Goal: Find specific fact: Find specific fact

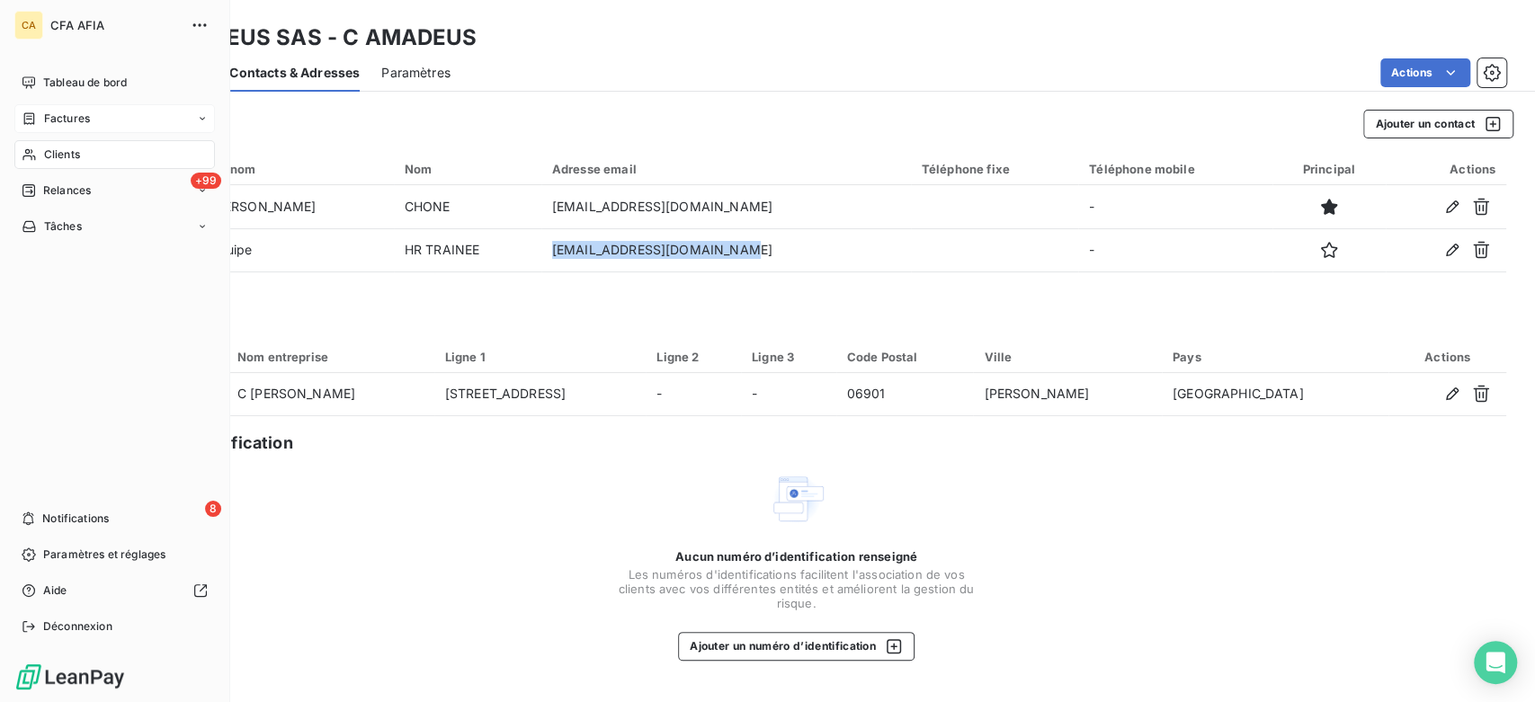
click at [50, 118] on span "Factures" at bounding box center [67, 119] width 46 height 16
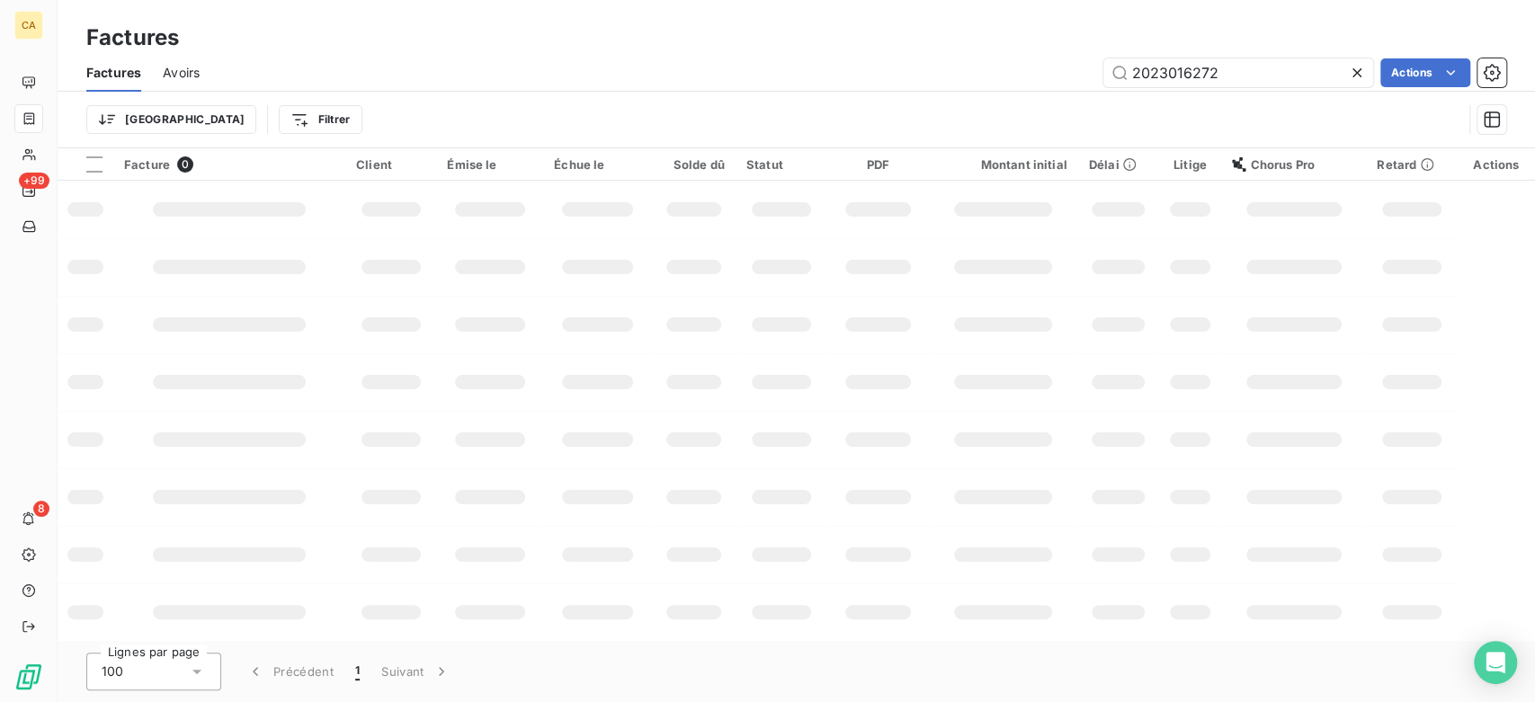
drag, startPoint x: 644, startPoint y: 103, endPoint x: 589, endPoint y: 105, distance: 54.9
click at [589, 105] on div "Factures Avoirs 2023016272 Actions Trier Filtrer" at bounding box center [796, 101] width 1477 height 94
type input "2024004910"
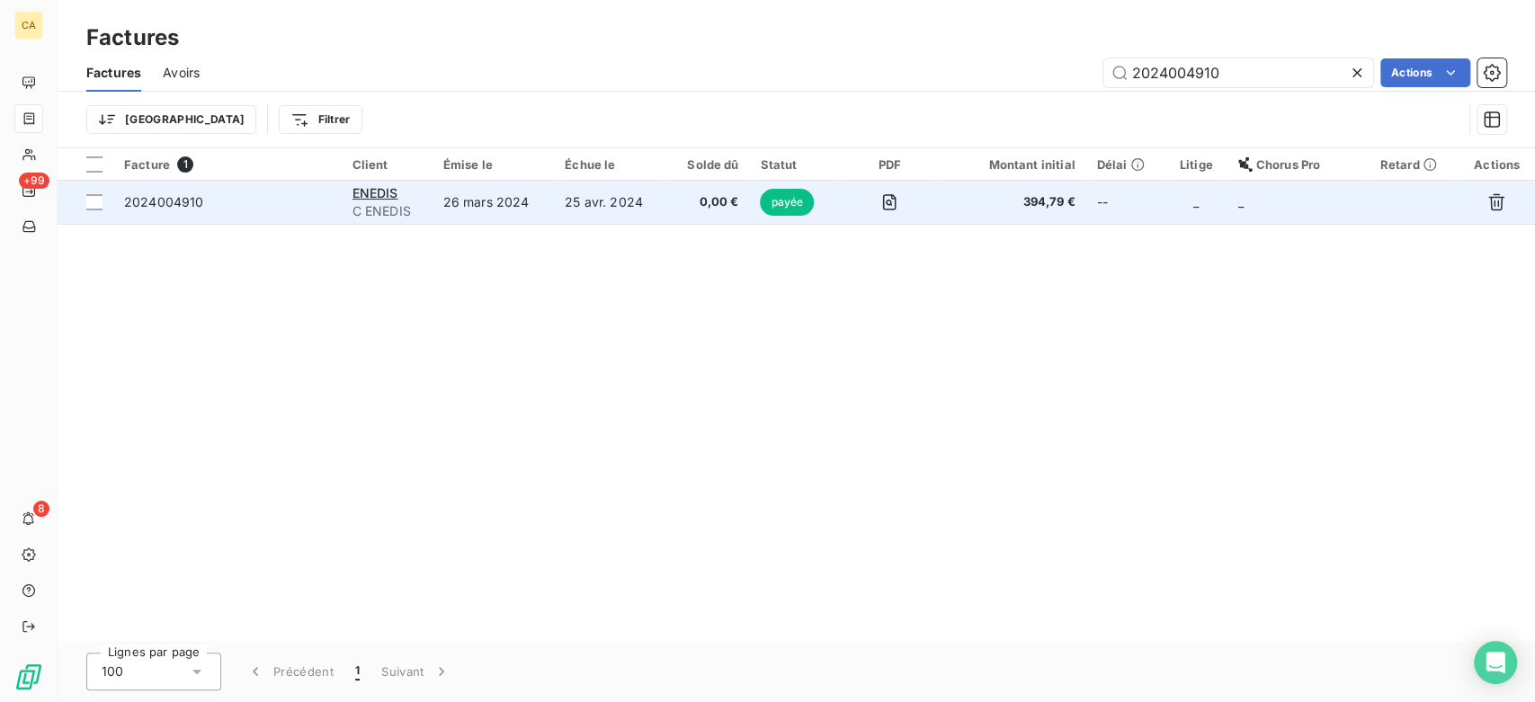
click at [430, 218] on td "[PERSON_NAME]" at bounding box center [387, 202] width 91 height 43
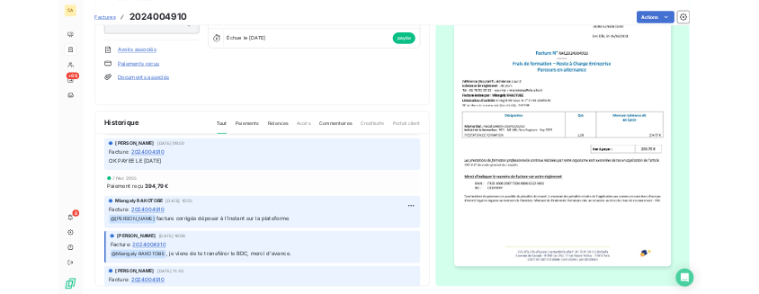
scroll to position [100, 0]
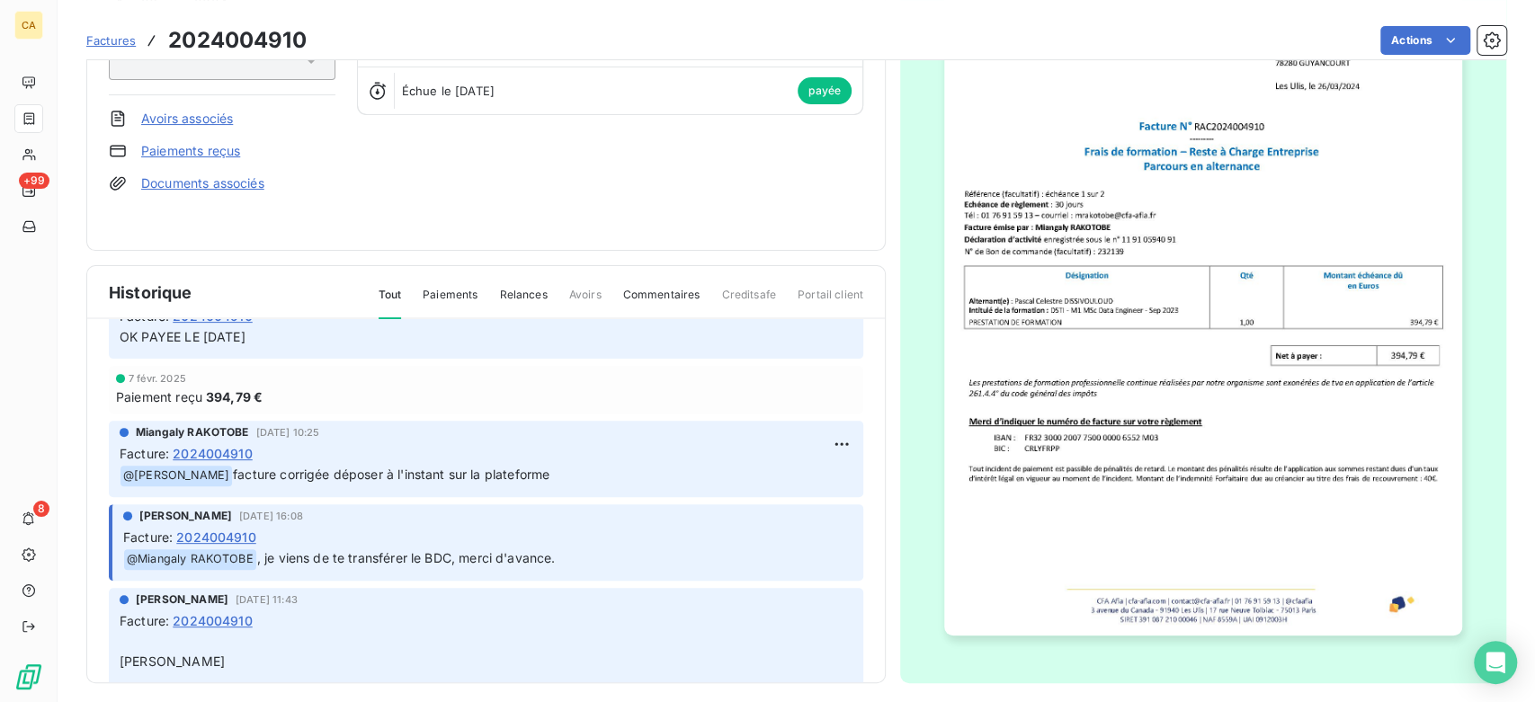
drag, startPoint x: 256, startPoint y: 445, endPoint x: 172, endPoint y: 444, distance: 84.5
click at [172, 444] on div "Facture : 2024004910" at bounding box center [486, 453] width 733 height 19
copy div "2024004910"
